Goal: Task Accomplishment & Management: Manage account settings

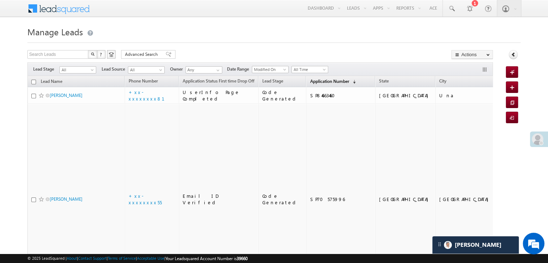
click at [315, 81] on span "Application Number" at bounding box center [329, 81] width 39 height 5
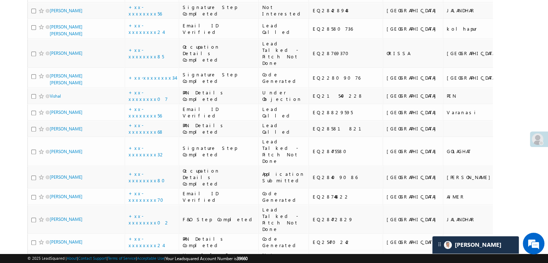
scroll to position [361, 0]
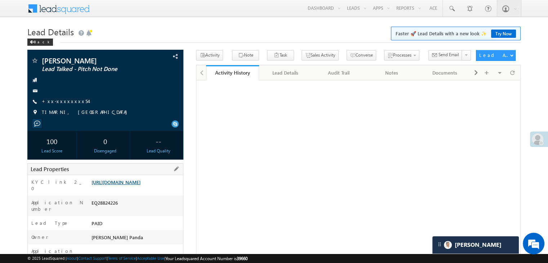
scroll to position [36, 0]
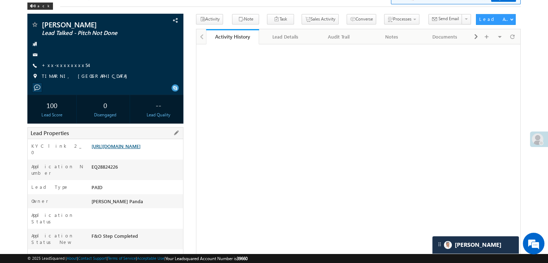
click at [133, 149] on link "[URL][DOMAIN_NAME]" at bounding box center [116, 146] width 49 height 6
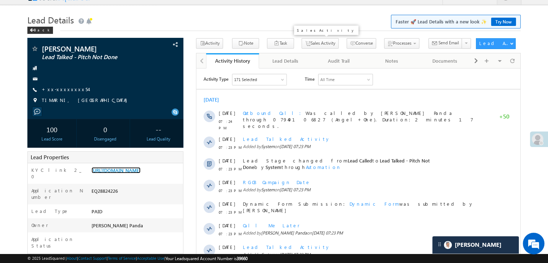
scroll to position [0, 0]
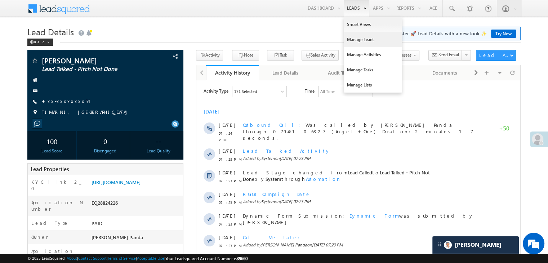
click at [348, 39] on link "Manage Leads" at bounding box center [373, 39] width 58 height 15
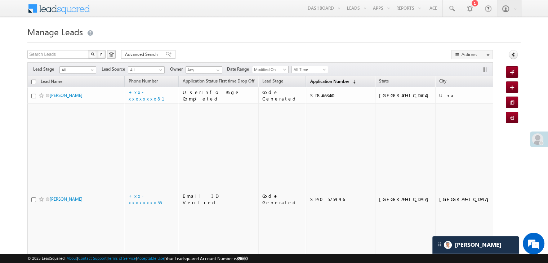
click at [314, 83] on span "Application Number" at bounding box center [329, 81] width 39 height 5
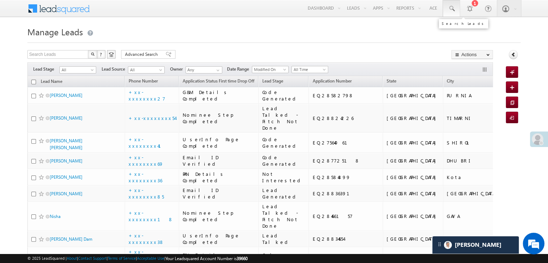
click at [451, 8] on span at bounding box center [451, 8] width 7 height 7
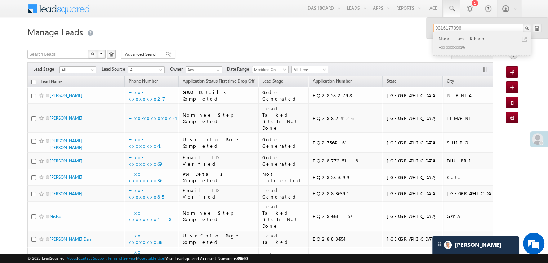
type input "9316177096"
click at [449, 39] on div "Nuralum Khan" at bounding box center [485, 39] width 97 height 8
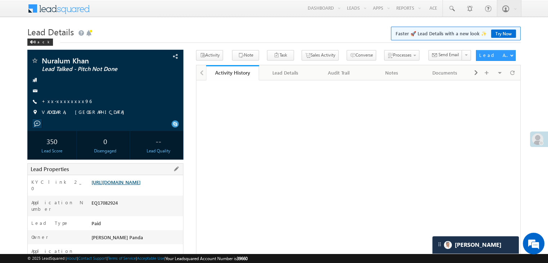
click at [127, 185] on link "https://angelbroking1-pk3em7sa.customui-test.leadsquared.com?leadId=4533d6ad-bd…" at bounding box center [116, 182] width 49 height 6
click at [37, 41] on div "Back" at bounding box center [40, 42] width 26 height 7
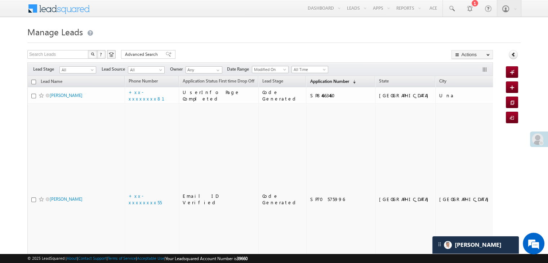
click at [310, 81] on span "Application Number" at bounding box center [329, 81] width 39 height 5
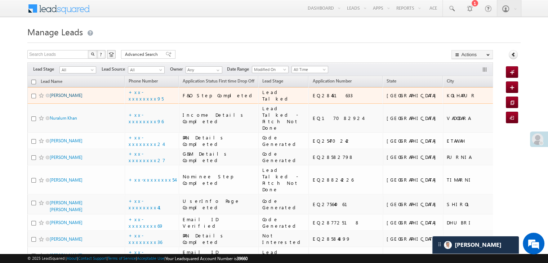
click at [64, 98] on link "[PERSON_NAME]" at bounding box center [66, 95] width 33 height 5
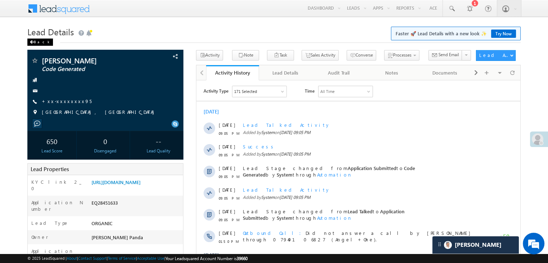
click at [34, 41] on span at bounding box center [32, 42] width 4 height 4
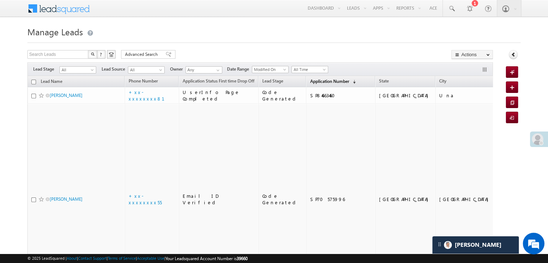
click at [310, 81] on span "Application Number" at bounding box center [329, 81] width 39 height 5
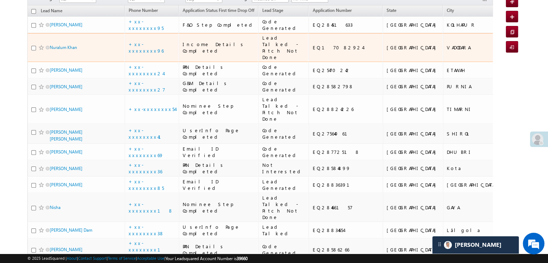
scroll to position [72, 0]
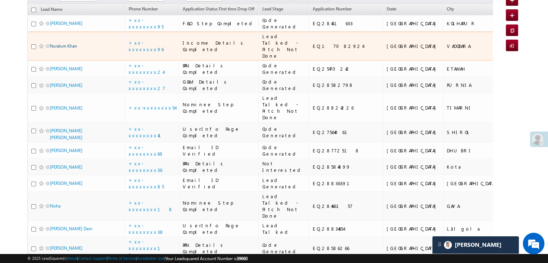
click at [59, 49] on link "Nuralum Khan" at bounding box center [63, 45] width 27 height 5
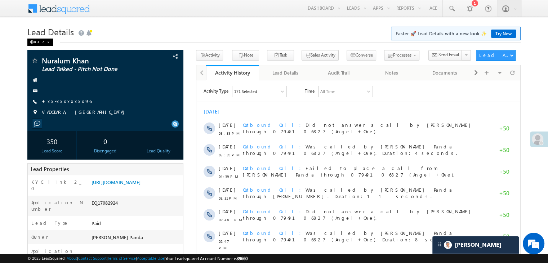
click at [34, 41] on div "Back" at bounding box center [40, 42] width 26 height 7
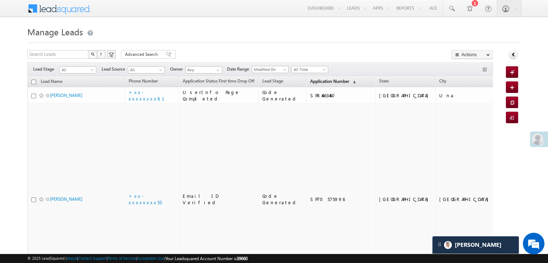
click at [310, 80] on span "Application Number" at bounding box center [329, 81] width 39 height 5
click at [309, 84] on link "Application Number (sorted descending)" at bounding box center [332, 81] width 53 height 9
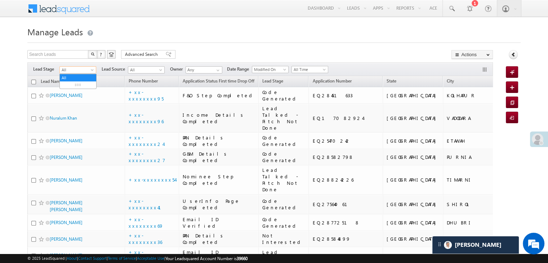
click at [88, 69] on span "All" at bounding box center [77, 70] width 34 height 6
click at [76, 86] on link "Lead Generated" at bounding box center [78, 85] width 36 height 6
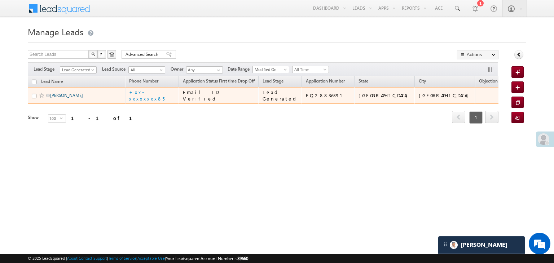
click at [62, 98] on link "Shubham kumar" at bounding box center [66, 95] width 33 height 5
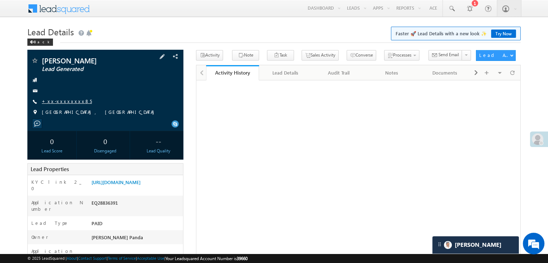
click at [65, 102] on link "+xx-xxxxxxxx85" at bounding box center [67, 101] width 50 height 6
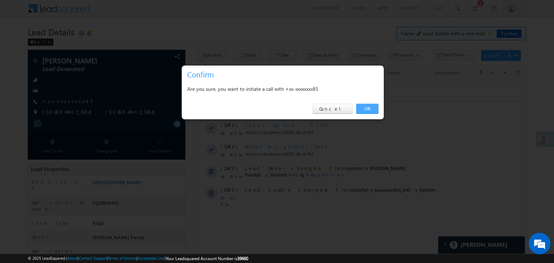
click at [368, 109] on link "OK" at bounding box center [367, 109] width 22 height 10
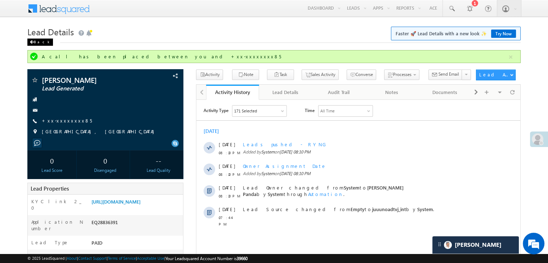
click at [38, 43] on div "Back" at bounding box center [40, 42] width 26 height 7
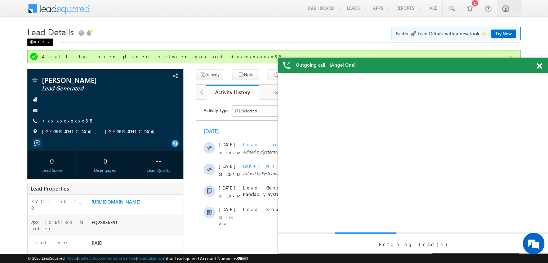
click at [34, 42] on div "Back" at bounding box center [40, 42] width 26 height 7
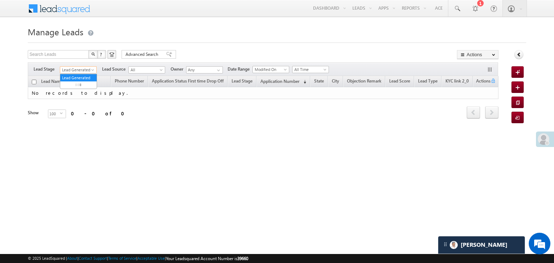
click at [78, 71] on span "Lead Generated" at bounding box center [77, 70] width 34 height 6
click at [76, 75] on link "All" at bounding box center [78, 78] width 36 height 6
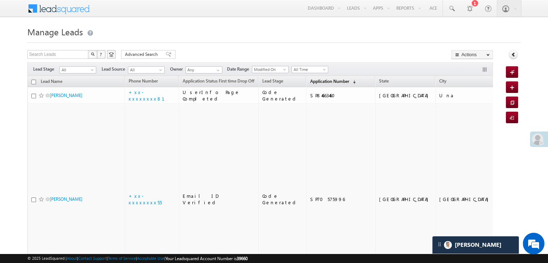
click at [310, 79] on span "Application Number" at bounding box center [329, 81] width 39 height 5
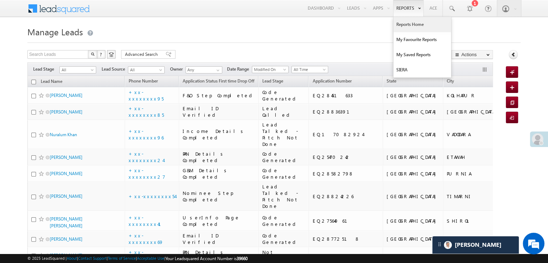
click at [407, 22] on link "Reports Home" at bounding box center [423, 24] width 58 height 15
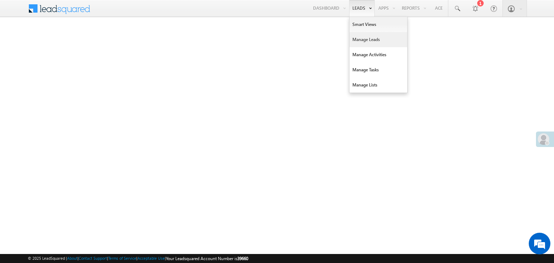
click at [360, 41] on link "Manage Leads" at bounding box center [378, 39] width 58 height 15
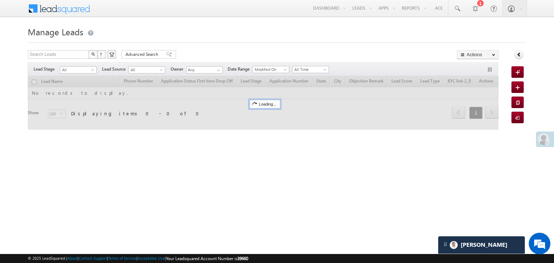
drag, startPoint x: 0, startPoint y: 0, endPoint x: 272, endPoint y: 262, distance: 378.1
drag, startPoint x: 272, startPoint y: 262, endPoint x: 228, endPoint y: 28, distance: 238.8
click at [228, 28] on h1 "Manage Leads" at bounding box center [277, 31] width 498 height 14
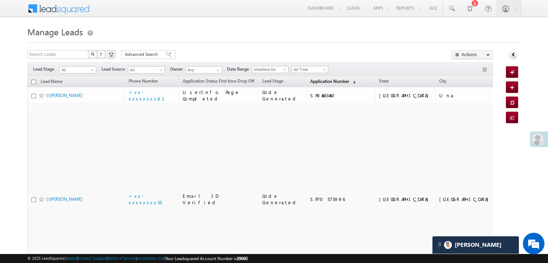
click at [315, 79] on span "Application Number" at bounding box center [329, 81] width 39 height 5
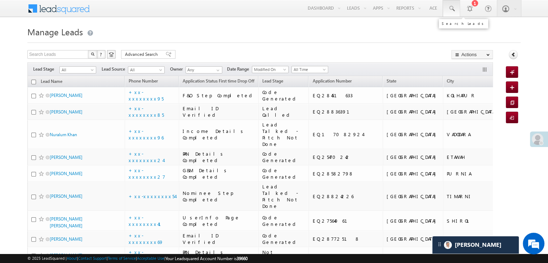
click at [450, 9] on span at bounding box center [451, 8] width 7 height 7
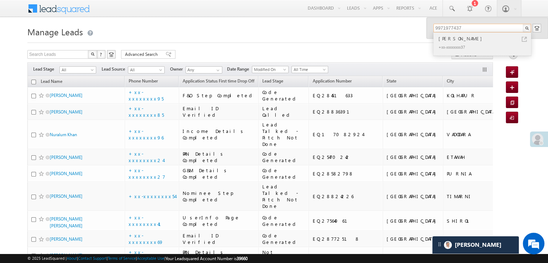
type input "9971977437"
click at [450, 39] on div "[PERSON_NAME]" at bounding box center [485, 39] width 97 height 8
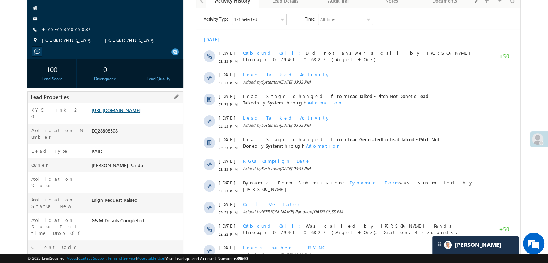
click at [141, 111] on link "[URL][DOMAIN_NAME]" at bounding box center [116, 110] width 49 height 6
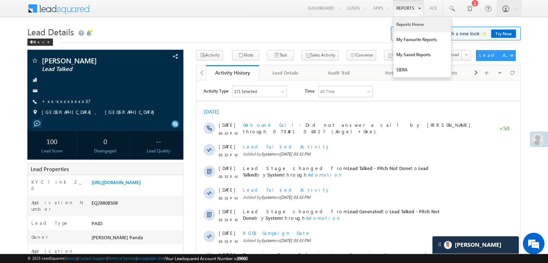
click at [404, 23] on link "Reports Home" at bounding box center [423, 24] width 58 height 15
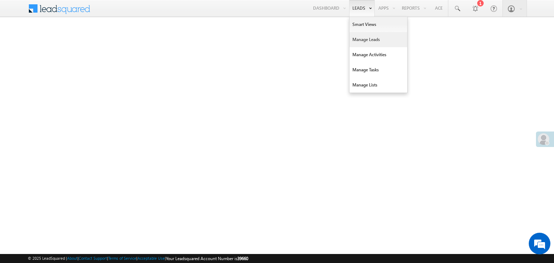
click at [358, 39] on link "Manage Leads" at bounding box center [378, 39] width 58 height 15
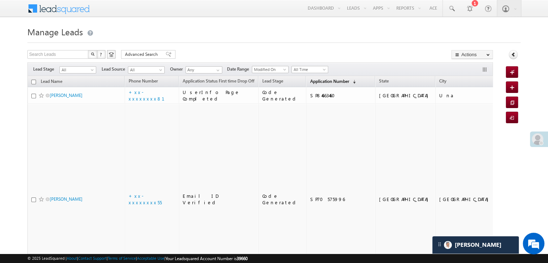
click at [310, 79] on span "Application Number" at bounding box center [329, 81] width 39 height 5
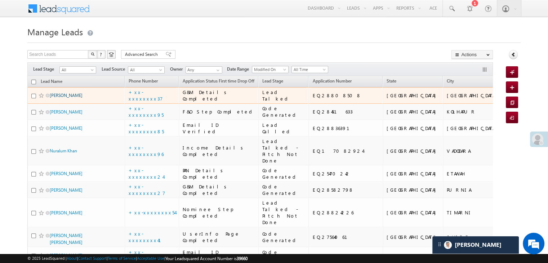
click at [60, 98] on link "[PERSON_NAME]" at bounding box center [66, 95] width 33 height 5
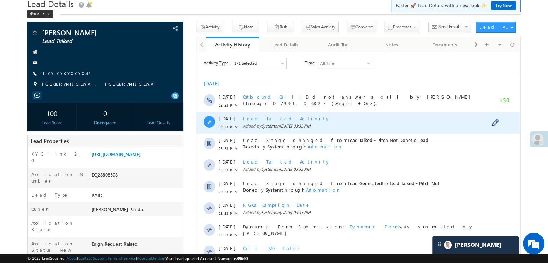
scroll to position [36, 0]
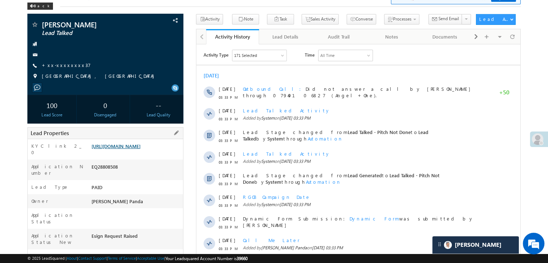
click at [132, 149] on link "[URL][DOMAIN_NAME]" at bounding box center [116, 146] width 49 height 6
click at [35, 6] on div "Back" at bounding box center [40, 6] width 26 height 7
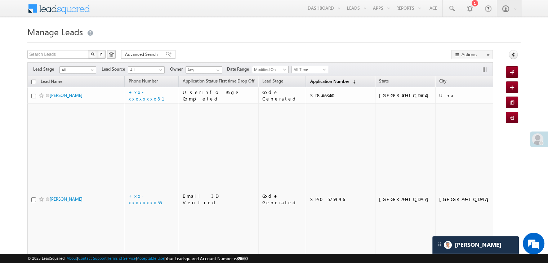
click at [322, 83] on span "Application Number" at bounding box center [329, 81] width 39 height 5
click at [310, 80] on span "Application Number" at bounding box center [329, 81] width 39 height 5
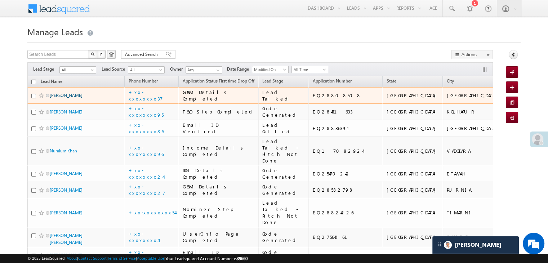
click at [57, 98] on link "Tanuja Sinha" at bounding box center [66, 95] width 33 height 5
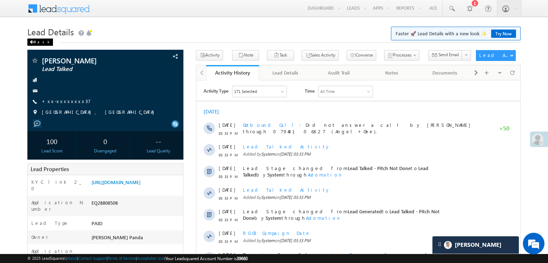
click at [35, 44] on div "Back" at bounding box center [40, 42] width 26 height 7
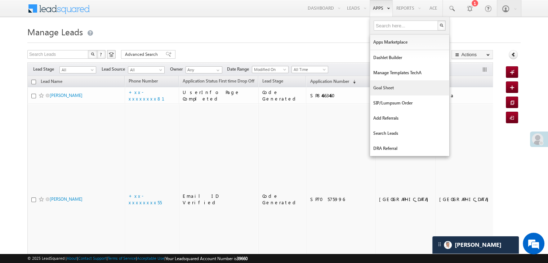
click at [382, 85] on link "Goal Sheet" at bounding box center [409, 87] width 79 height 15
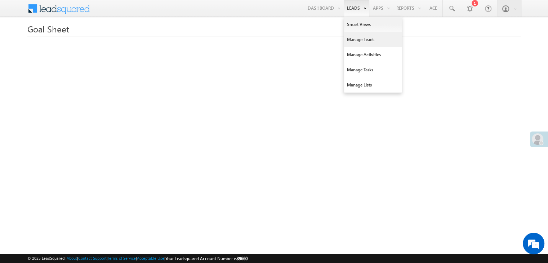
click at [353, 38] on link "Manage Leads" at bounding box center [373, 39] width 58 height 15
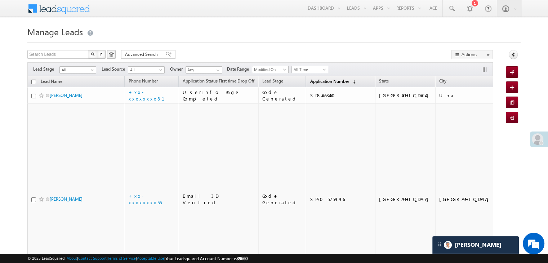
click at [320, 78] on link "Application Number (sorted descending)" at bounding box center [332, 81] width 53 height 9
click at [314, 84] on span "Application Number" at bounding box center [329, 81] width 39 height 5
